Goal: Task Accomplishment & Management: Use online tool/utility

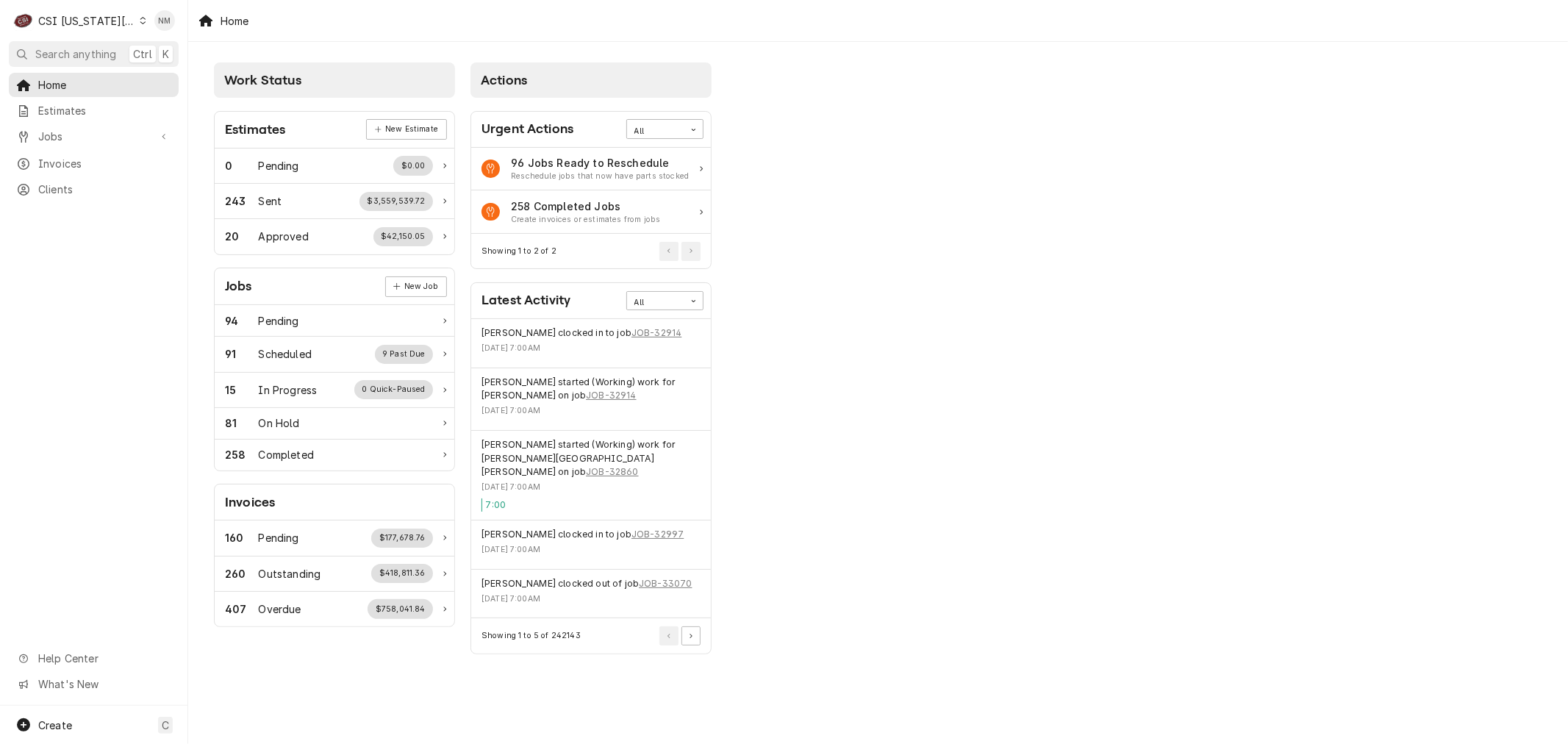
click at [140, 24] on div "Dynamic Content Wrapper" at bounding box center [143, 20] width 6 height 10
click at [179, 76] on div "CSI St. Louis" at bounding box center [252, 80] width 214 height 16
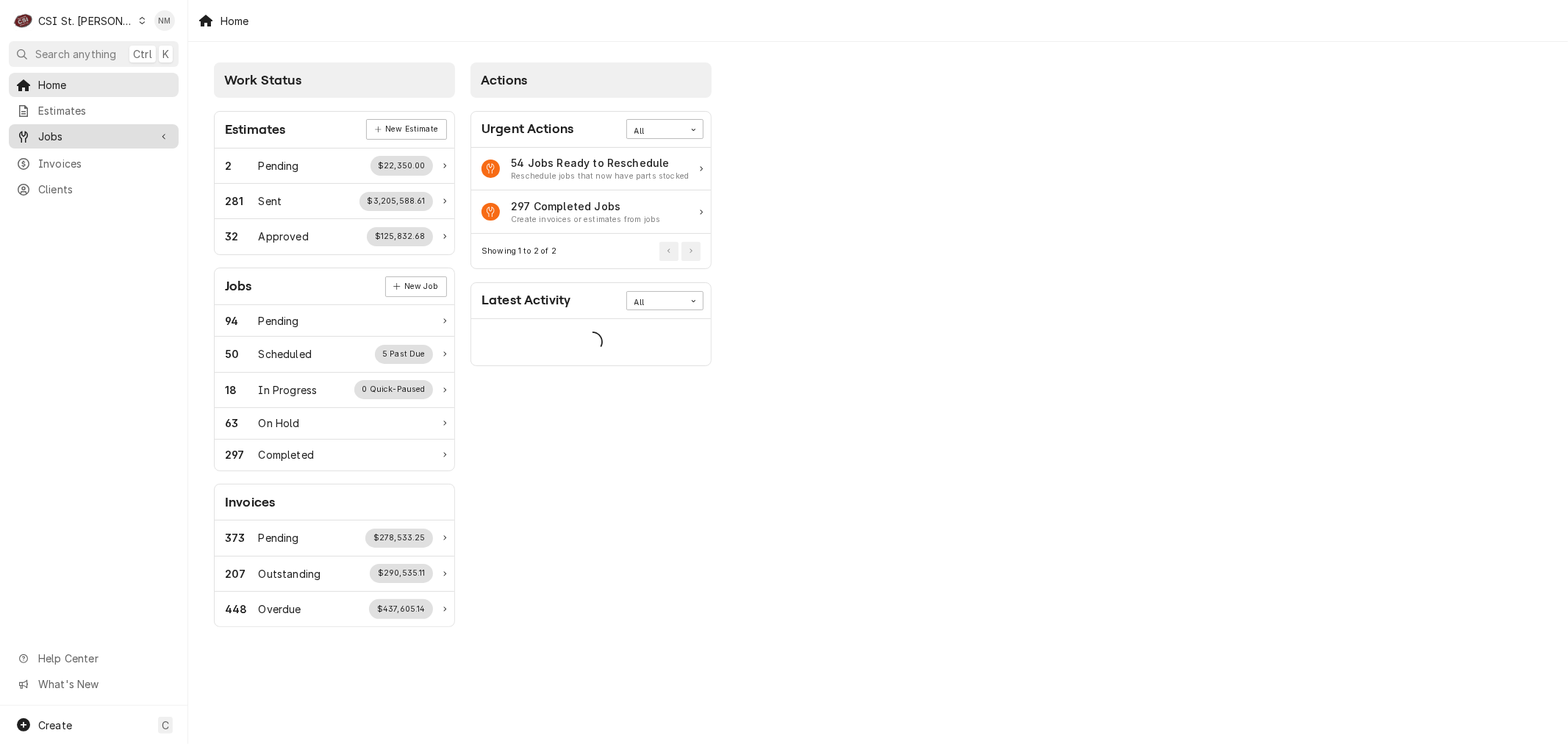
click at [110, 133] on span "Jobs" at bounding box center [94, 136] width 111 height 16
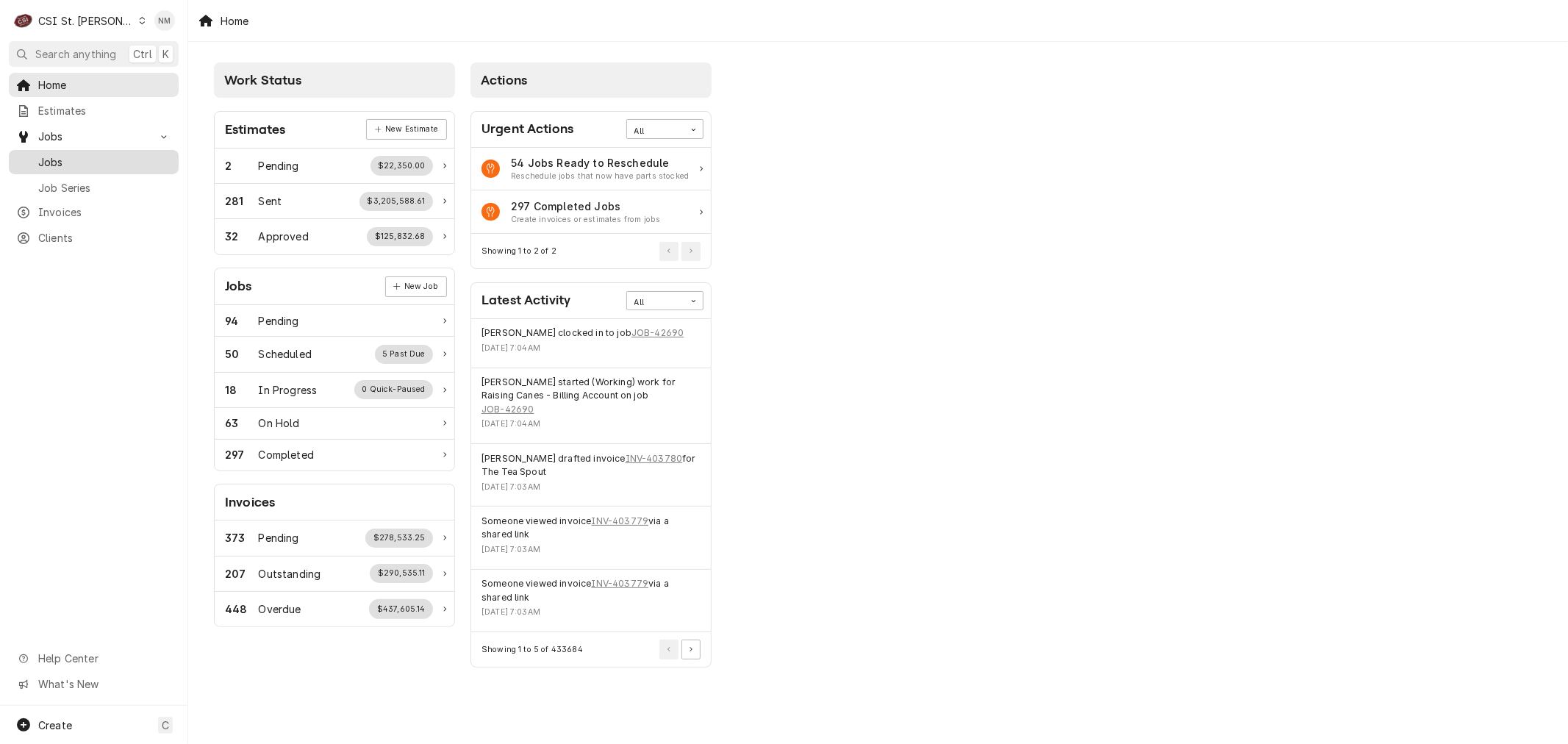
click at [106, 159] on span "Jobs" at bounding box center [104, 162] width 133 height 16
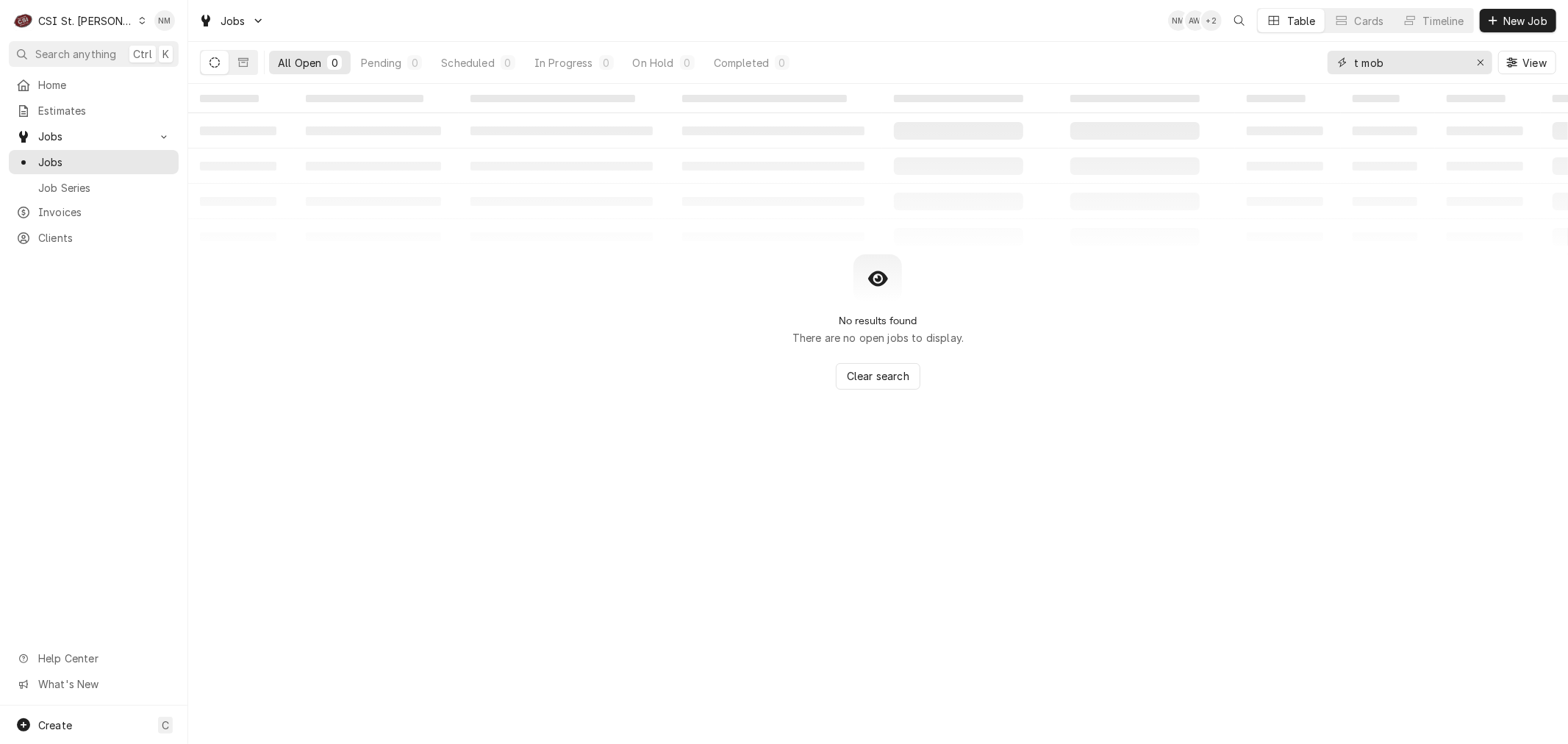
drag, startPoint x: 1403, startPoint y: 56, endPoint x: 1319, endPoint y: 61, distance: 84.1
click at [1319, 61] on div "All Open 0 Pending 0 Scheduled 0 In Progress 0 On Hold 0 Completed 0 t mob View" at bounding box center [877, 62] width 1356 height 41
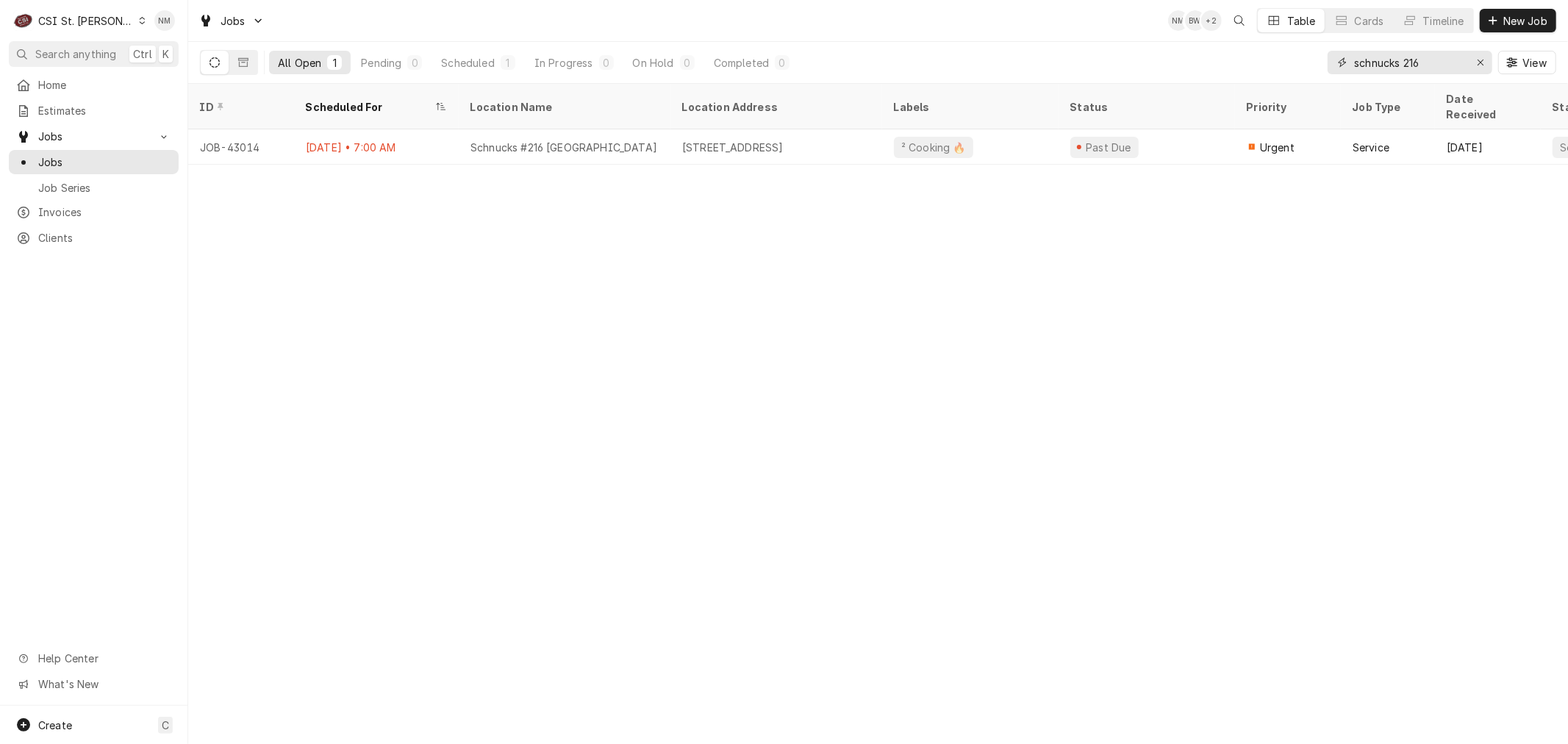
drag, startPoint x: 1450, startPoint y: 57, endPoint x: 1329, endPoint y: 56, distance: 121.0
click at [1329, 56] on div "schnucks 216" at bounding box center [1410, 62] width 165 height 23
type input "burger bar"
click at [108, 26] on div "C CSI St. Louis" at bounding box center [80, 21] width 142 height 30
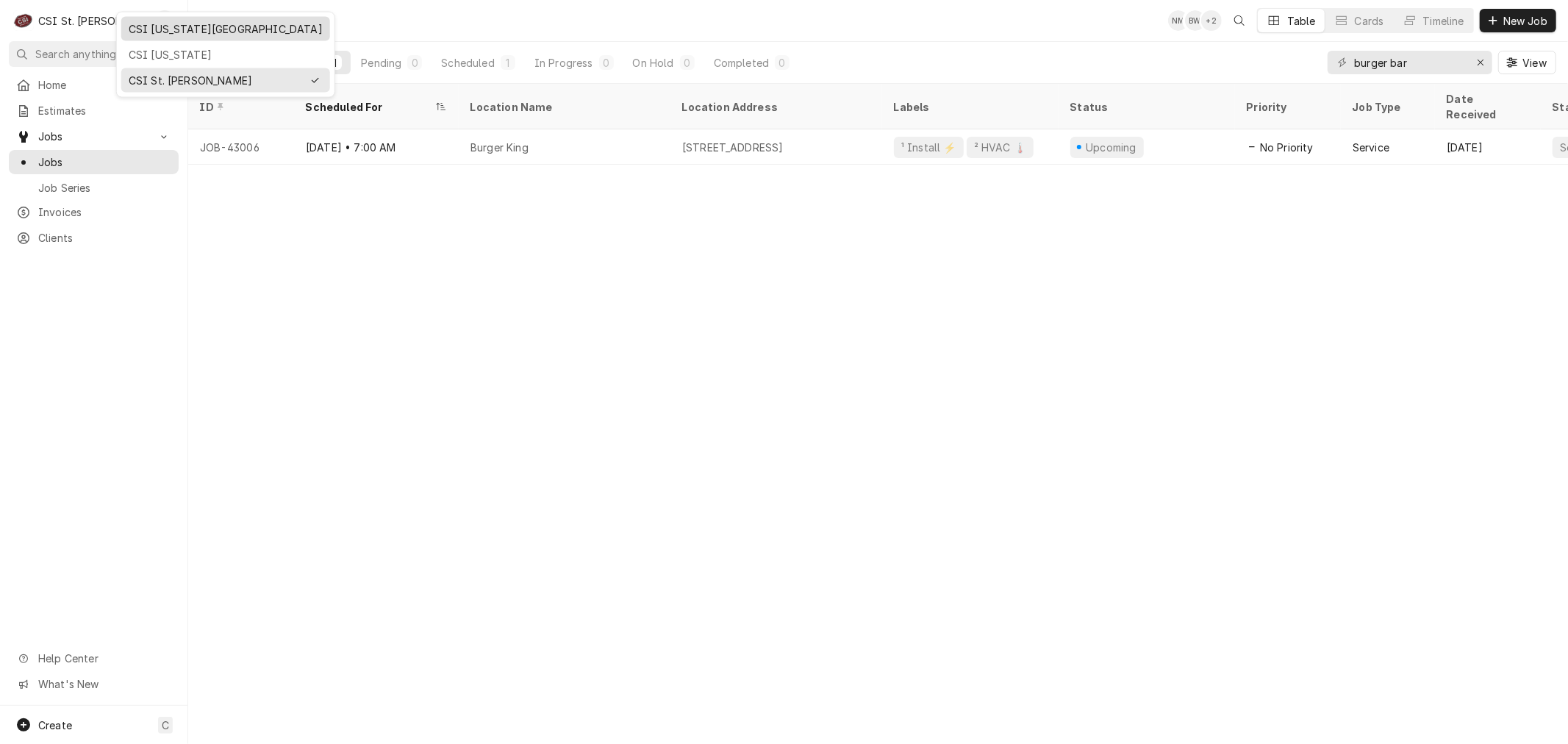
click at [179, 24] on div "CSI [US_STATE][GEOGRAPHIC_DATA]" at bounding box center [225, 29] width 194 height 16
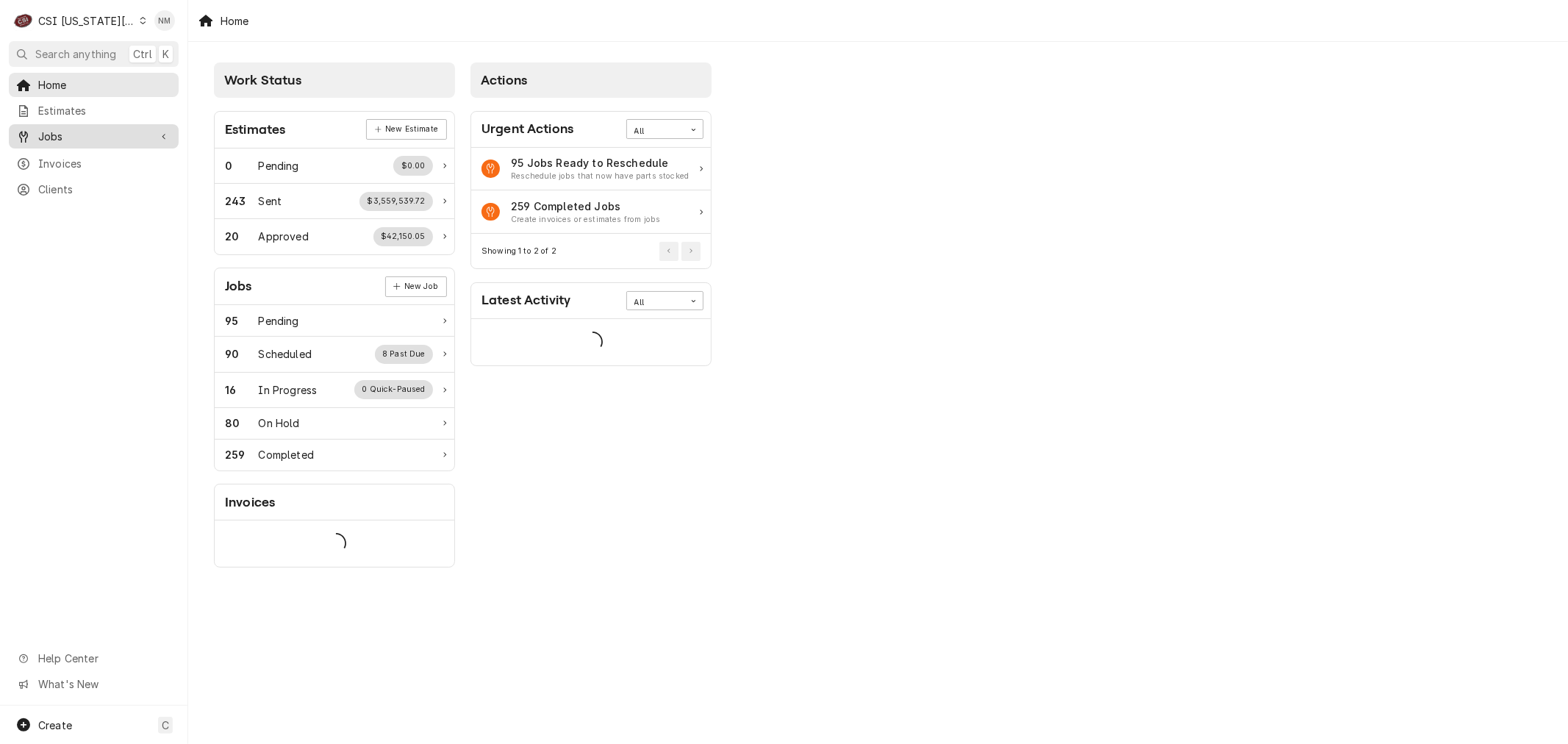
click at [59, 133] on span "Jobs" at bounding box center [94, 136] width 111 height 16
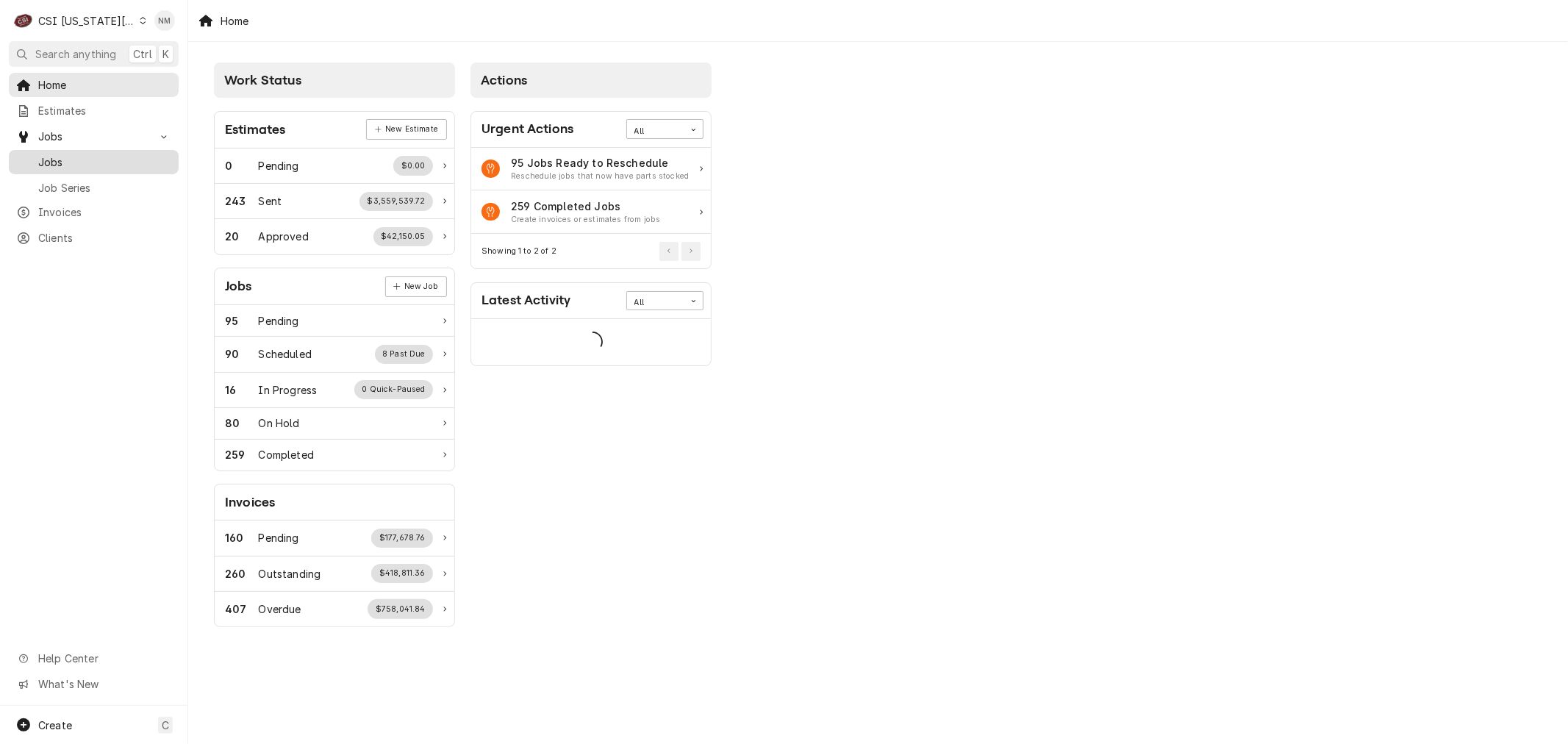
click at [59, 154] on span "Jobs" at bounding box center [104, 162] width 133 height 16
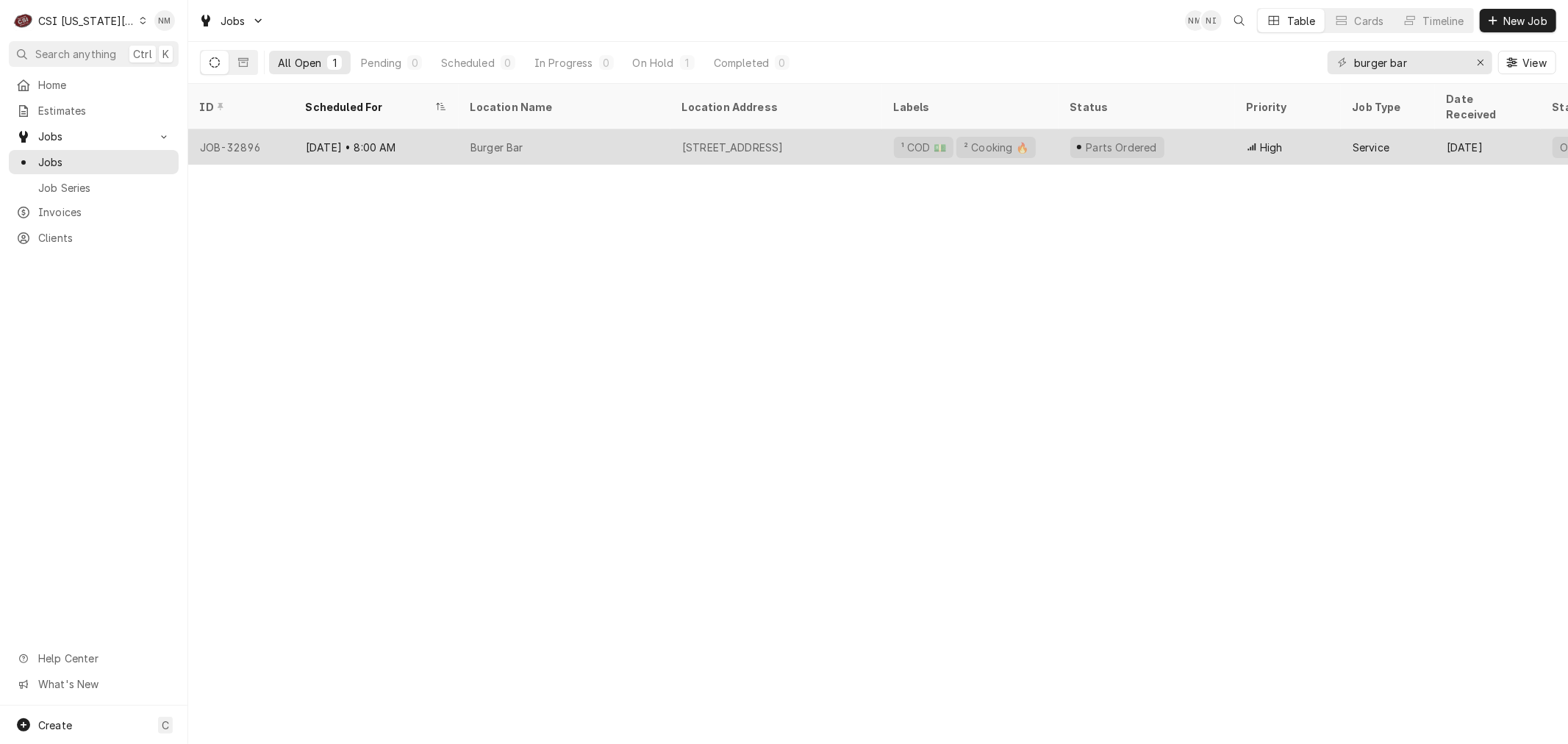
click at [616, 138] on div "Burger Bar" at bounding box center [565, 147] width 212 height 35
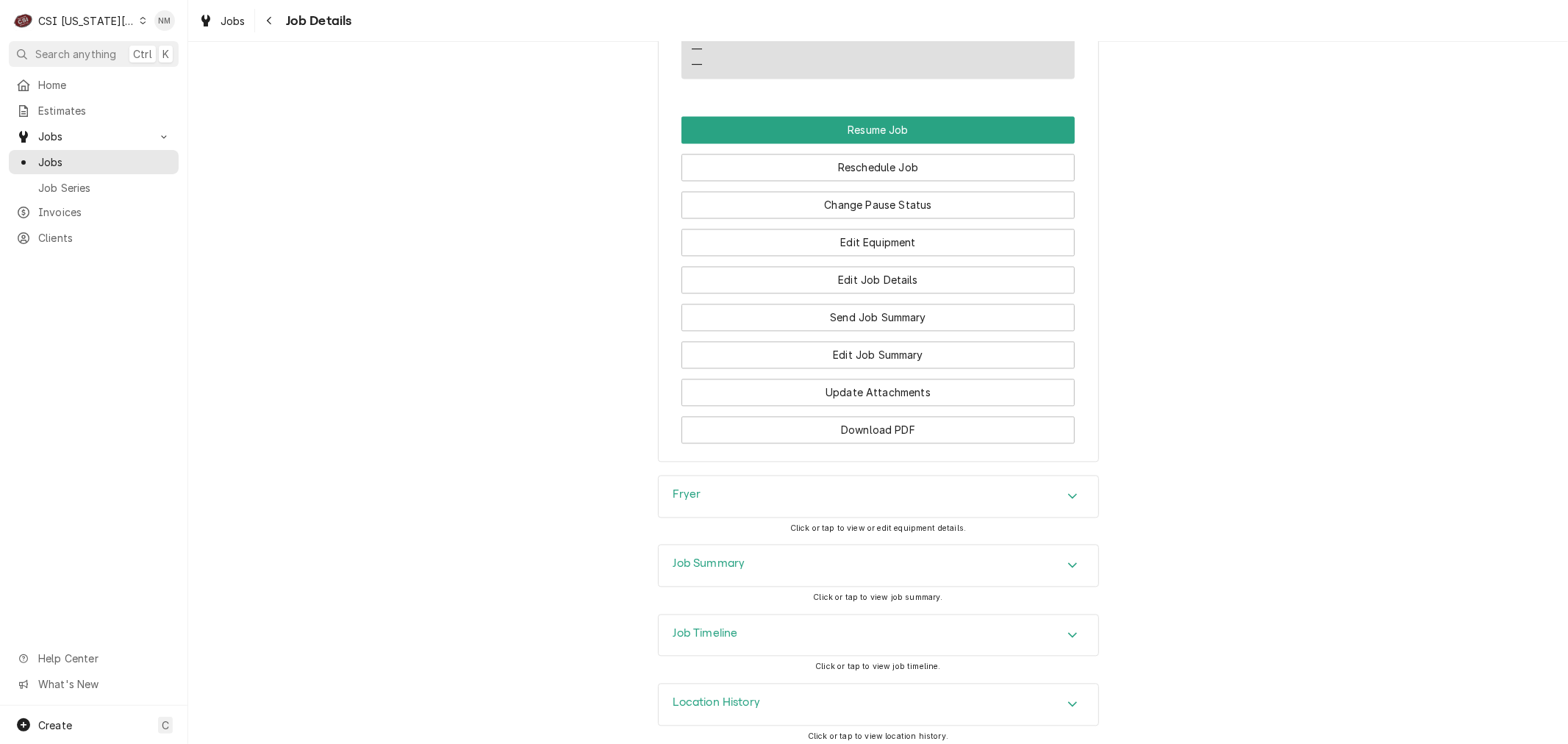
scroll to position [2314, 0]
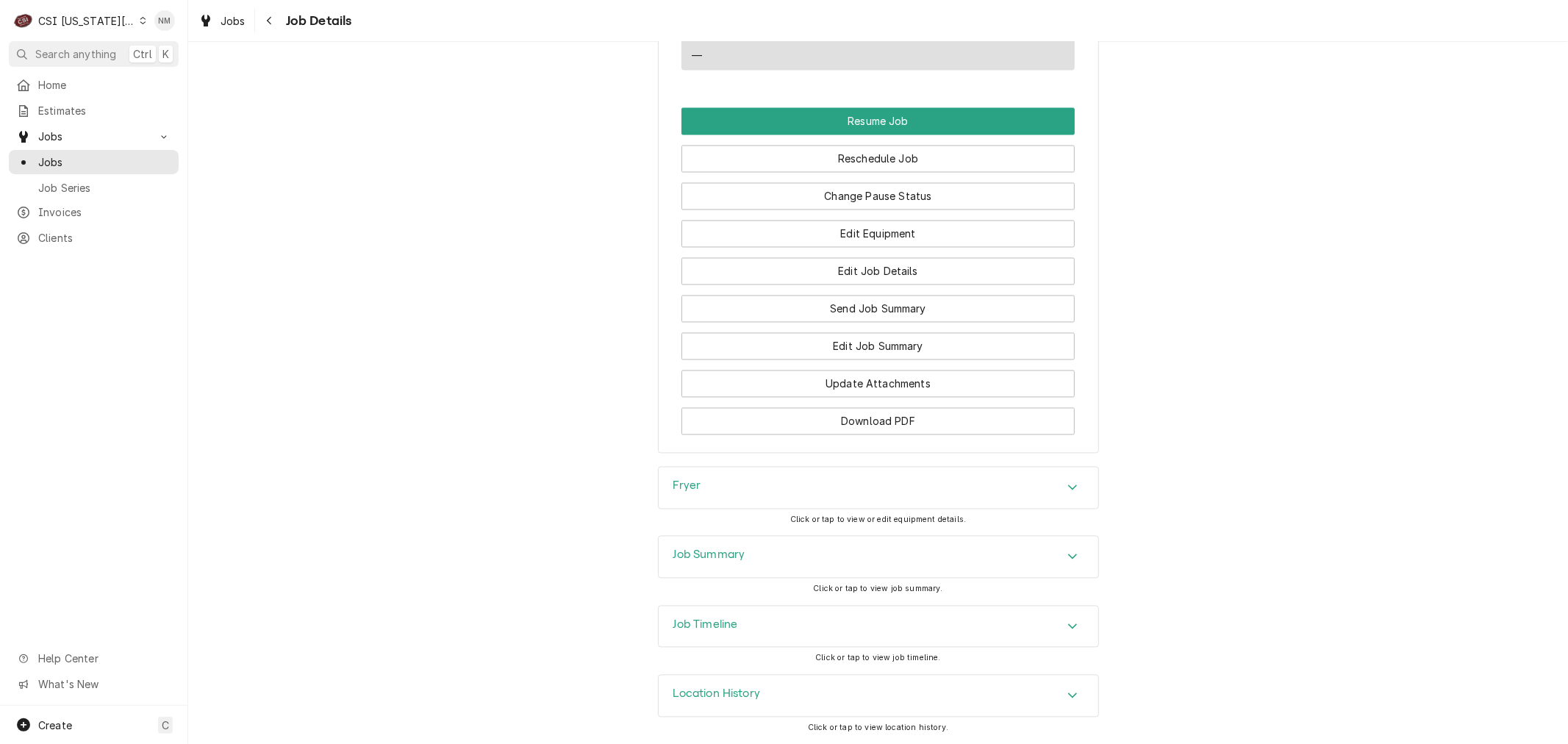
click at [725, 553] on h3 "Job Summary" at bounding box center [710, 555] width 72 height 14
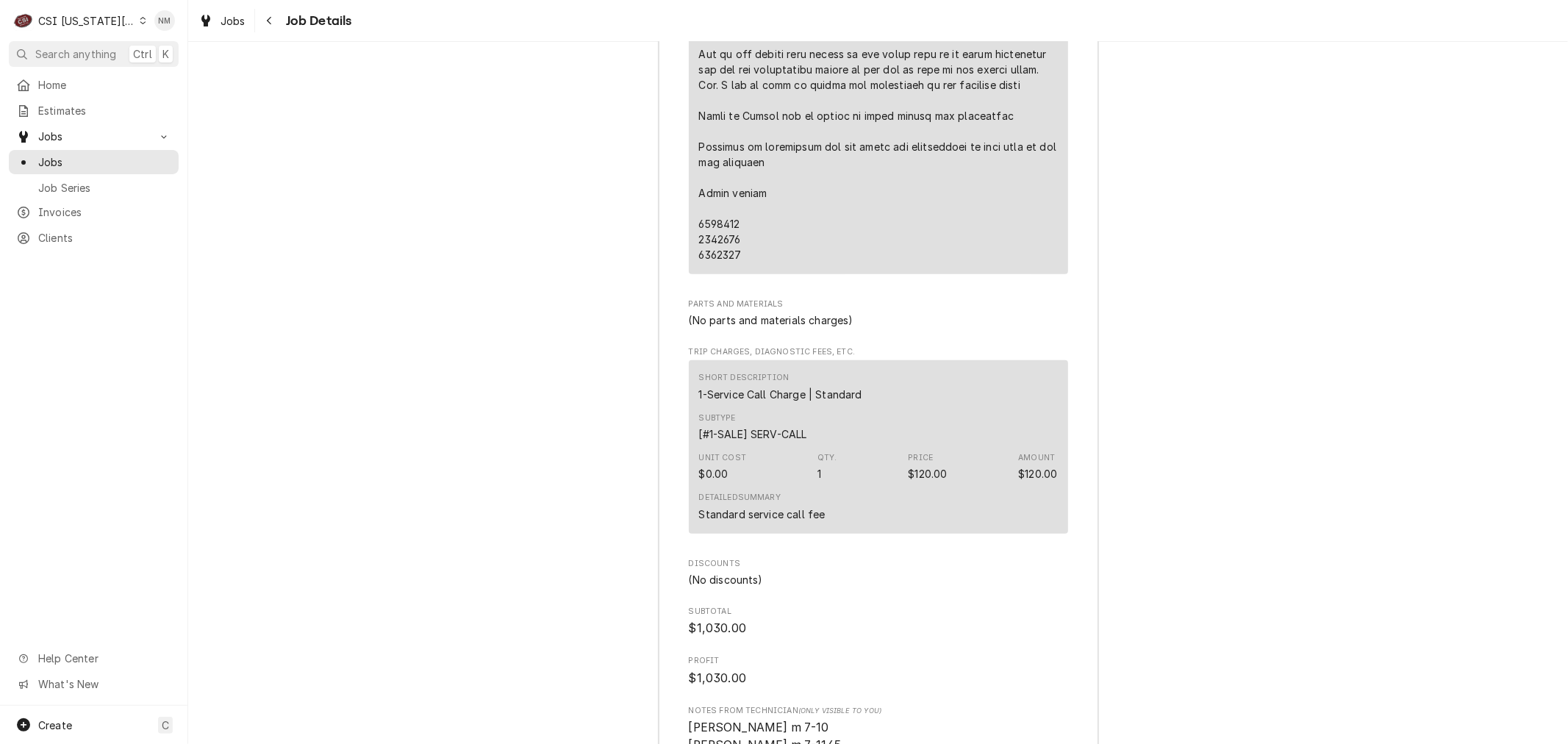
scroll to position [5438, 0]
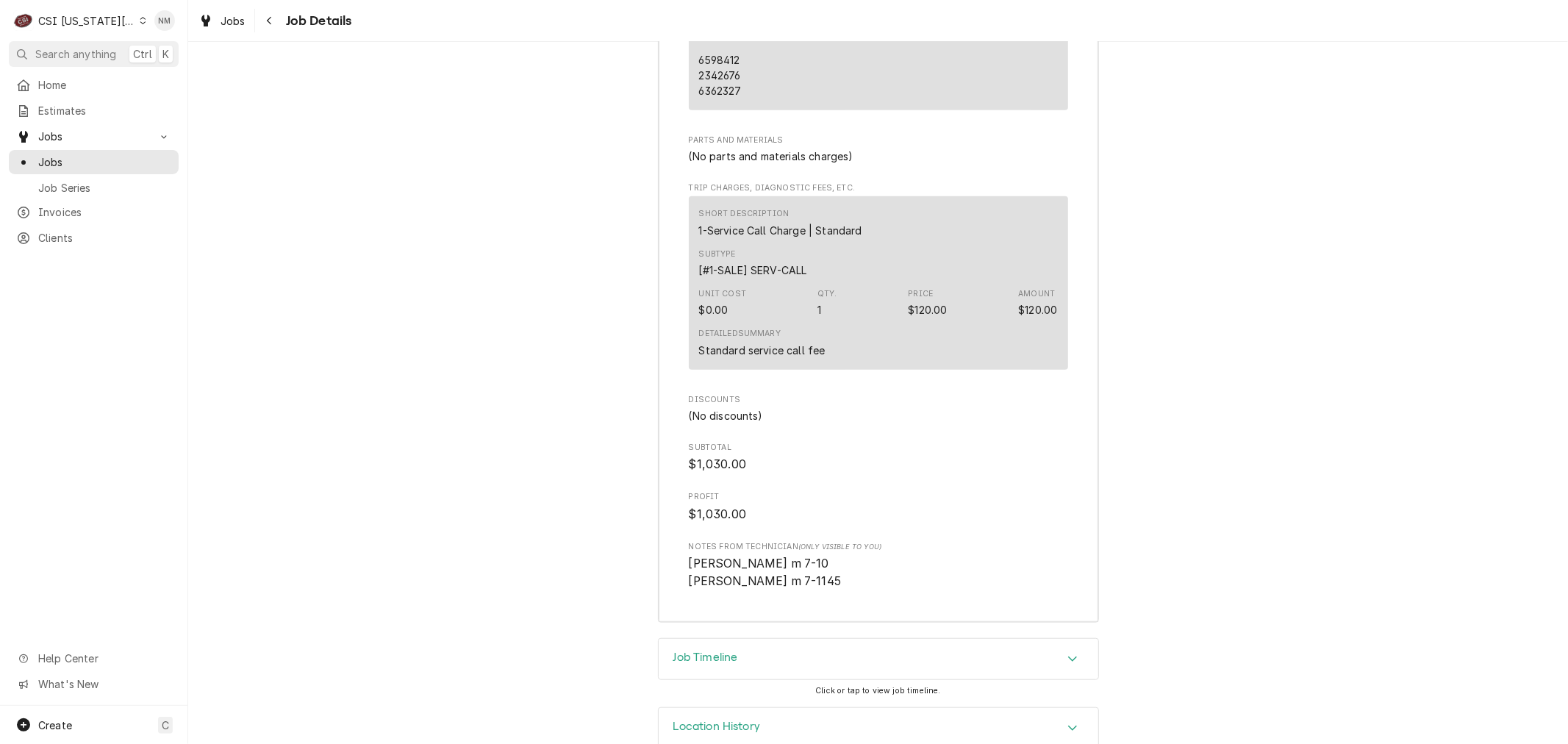
click at [713, 650] on h3 "Job Timeline" at bounding box center [706, 657] width 65 height 14
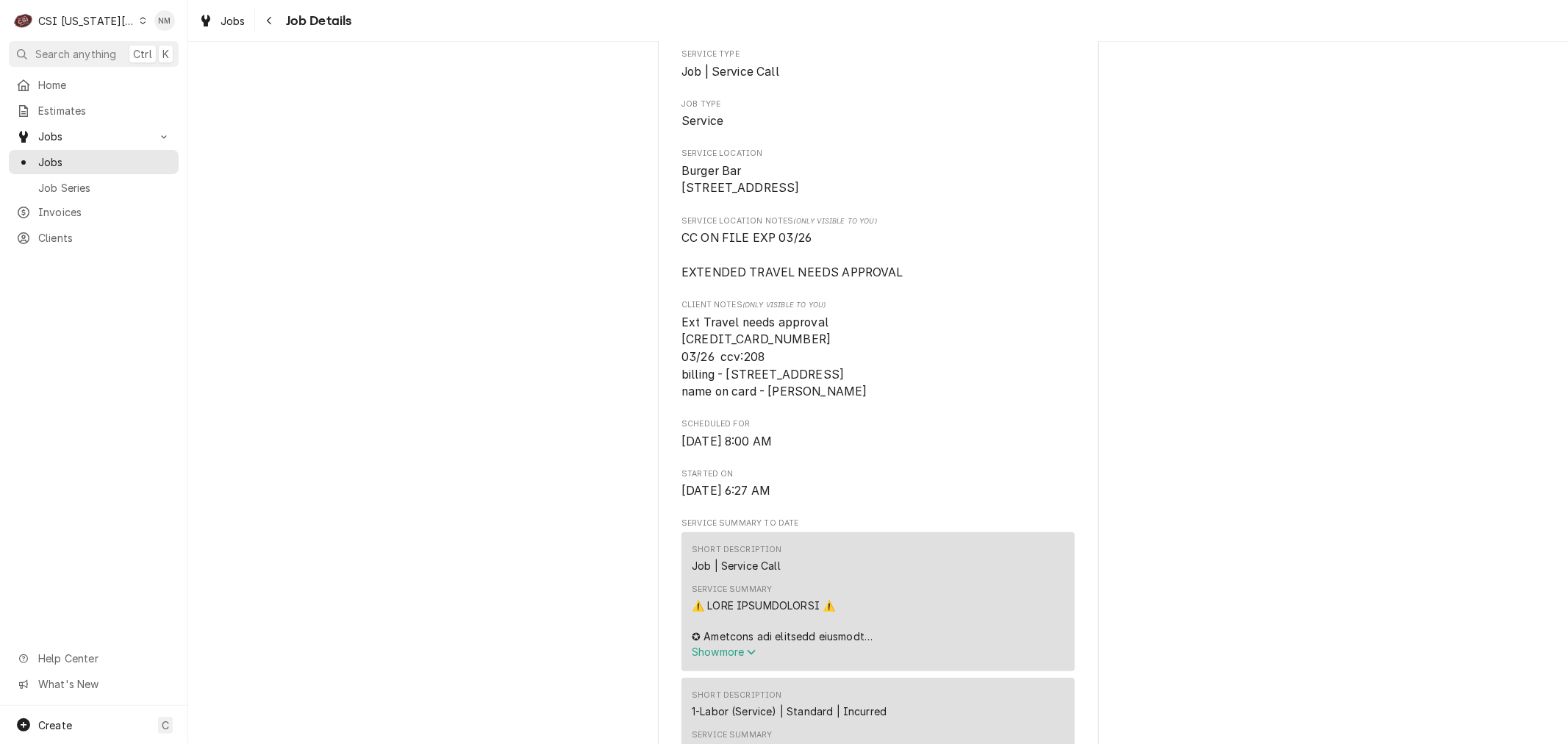
scroll to position [0, 0]
